Goal: Task Accomplishment & Management: Complete application form

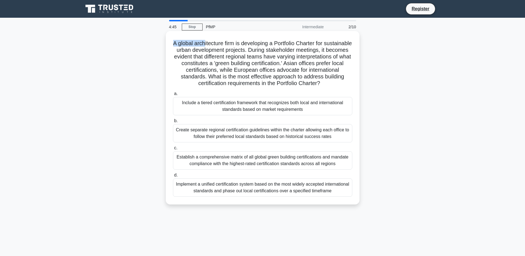
click at [349, 81] on h5 "A global architecture firm is developing a Portfolio Charter for sustainable ur…" at bounding box center [263, 63] width 181 height 47
click at [309, 191] on div "Implement a unified certification system based on the most widely accepted inte…" at bounding box center [262, 187] width 179 height 18
click at [173, 177] on input "d. Implement a unified certification system based on the most widely accepted i…" at bounding box center [173, 175] width 0 height 4
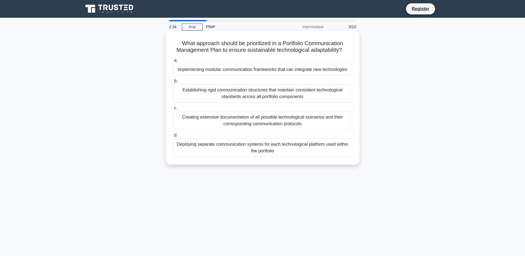
drag, startPoint x: 231, startPoint y: 52, endPoint x: 345, endPoint y: 52, distance: 114.4
click at [345, 52] on h5 "What approach should be prioritized in a Portfolio Communication Management Pla…" at bounding box center [263, 47] width 181 height 14
click at [258, 72] on div "Implementing modular communication frameworks that can integrate new technologi…" at bounding box center [262, 70] width 179 height 12
click at [173, 62] on input "a. Implementing modular communication frameworks that can integrate new technol…" at bounding box center [173, 61] width 0 height 4
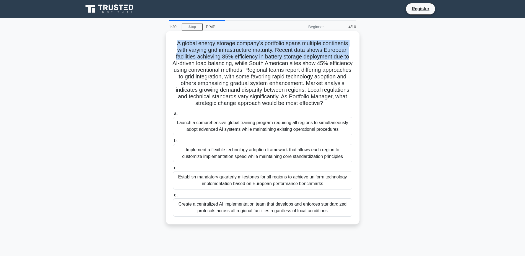
drag, startPoint x: 173, startPoint y: 45, endPoint x: 353, endPoint y: 59, distance: 180.6
click at [353, 59] on div "A global energy storage company's portfolio spans multiple continents with vary…" at bounding box center [262, 127] width 189 height 189
click at [210, 47] on h5 "A global energy storage company's portfolio spans multiple continents with vary…" at bounding box center [263, 73] width 181 height 67
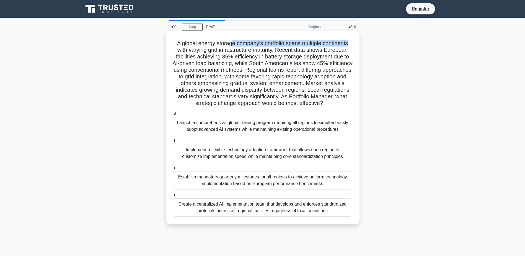
drag, startPoint x: 230, startPoint y: 44, endPoint x: 351, endPoint y: 43, distance: 121.6
click at [351, 43] on h5 "A global energy storage company's portfolio spans multiple continents with vary…" at bounding box center [263, 73] width 181 height 67
drag, startPoint x: 176, startPoint y: 48, endPoint x: 350, endPoint y: 49, distance: 173.7
click at [350, 49] on h5 "A global energy storage company's portfolio spans multiple continents with vary…" at bounding box center [263, 73] width 181 height 67
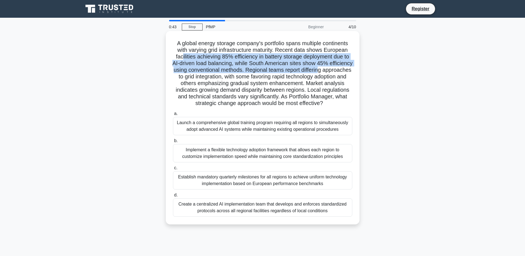
drag, startPoint x: 180, startPoint y: 57, endPoint x: 348, endPoint y: 69, distance: 168.6
click at [348, 69] on h5 "A global energy storage company's portfolio spans multiple continents with vary…" at bounding box center [263, 73] width 181 height 67
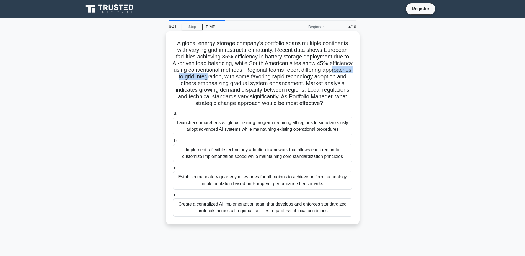
drag, startPoint x: 186, startPoint y: 80, endPoint x: 238, endPoint y: 78, distance: 52.7
click at [238, 78] on h5 "A global energy storage company's portfolio spans multiple continents with vary…" at bounding box center [263, 73] width 181 height 67
drag, startPoint x: 238, startPoint y: 78, endPoint x: 343, endPoint y: 77, distance: 105.0
click at [343, 77] on h5 "A global energy storage company's portfolio spans multiple continents with vary…" at bounding box center [263, 73] width 181 height 67
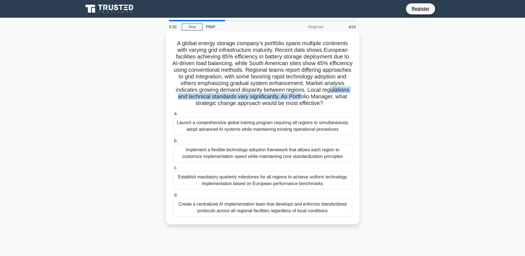
drag, startPoint x: 188, startPoint y: 95, endPoint x: 337, endPoint y: 97, distance: 149.0
click at [337, 97] on h5 "A global energy storage company's portfolio spans multiple continents with vary…" at bounding box center [263, 73] width 181 height 67
drag, startPoint x: 207, startPoint y: 106, endPoint x: 347, endPoint y: 106, distance: 140.2
click at [347, 106] on h5 "A global energy storage company's portfolio spans multiple continents with vary…" at bounding box center [263, 73] width 181 height 67
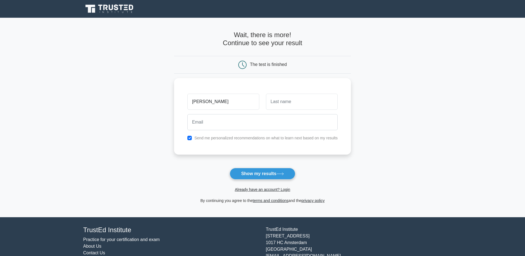
type input "Ritesh"
type input "Doke"
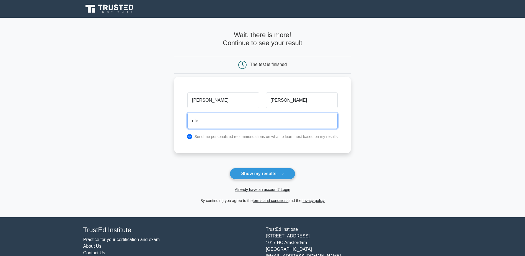
type input "riteshrdoke@hotmail.com"
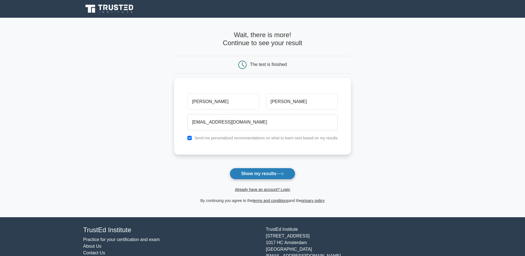
click at [251, 171] on button "Show my results" at bounding box center [262, 174] width 65 height 12
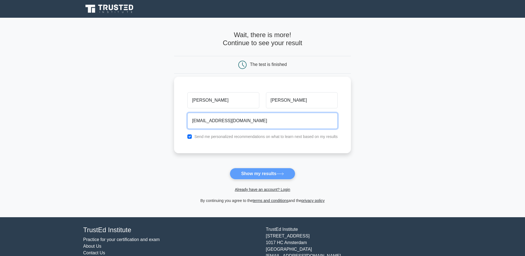
click at [266, 119] on input "riteshrdoke@hotmail.com" at bounding box center [263, 121] width 150 height 16
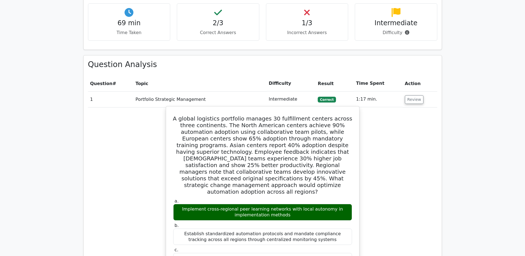
scroll to position [332, 0]
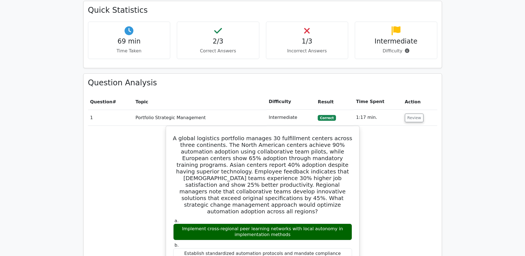
click at [330, 115] on span "Correct" at bounding box center [327, 118] width 18 height 6
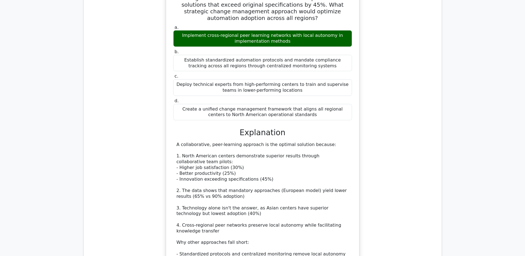
scroll to position [526, 0]
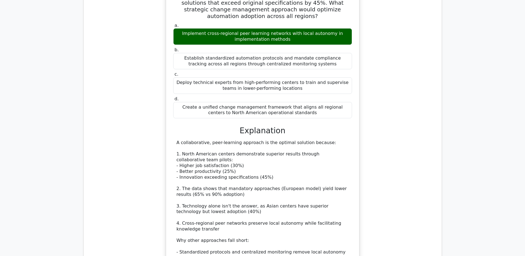
drag, startPoint x: 174, startPoint y: 105, endPoint x: 320, endPoint y: 105, distance: 146.0
click at [320, 140] on div "A collaborative, peer-learning approach is the optimal solution because: 1. Nor…" at bounding box center [262, 226] width 179 height 173
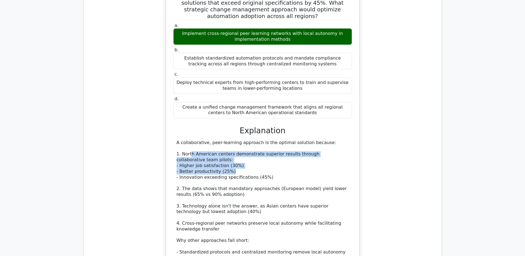
drag, startPoint x: 190, startPoint y: 116, endPoint x: 288, endPoint y: 134, distance: 99.8
click at [288, 140] on div "A collaborative, peer-learning approach is the optimal solution because: 1. Nor…" at bounding box center [263, 226] width 172 height 173
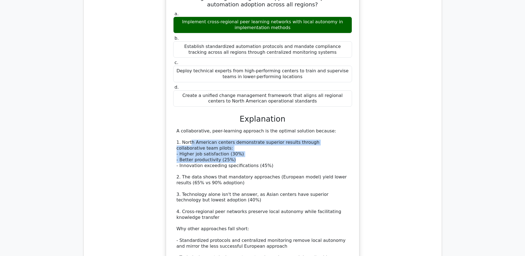
scroll to position [554, 0]
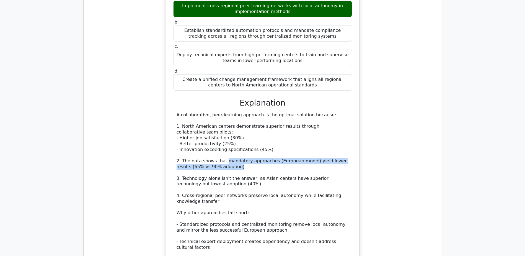
drag, startPoint x: 222, startPoint y: 123, endPoint x: 280, endPoint y: 126, distance: 57.9
click at [280, 126] on div "A collaborative, peer-learning approach is the optimal solution because: 1. Nor…" at bounding box center [263, 198] width 172 height 173
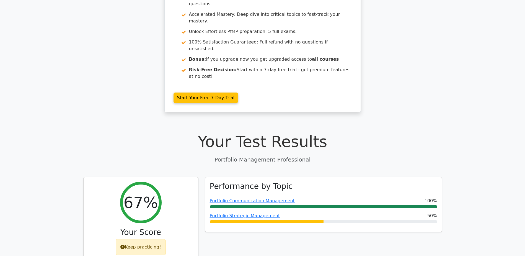
scroll to position [0, 0]
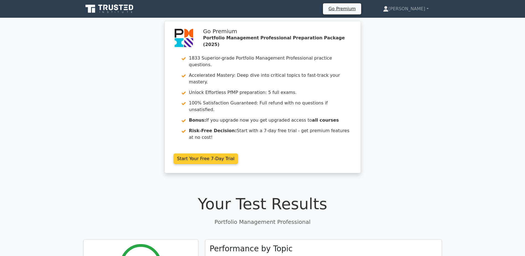
click at [196, 153] on link "Start Your Free 7-Day Trial" at bounding box center [206, 158] width 65 height 11
